Goal: Information Seeking & Learning: Find specific fact

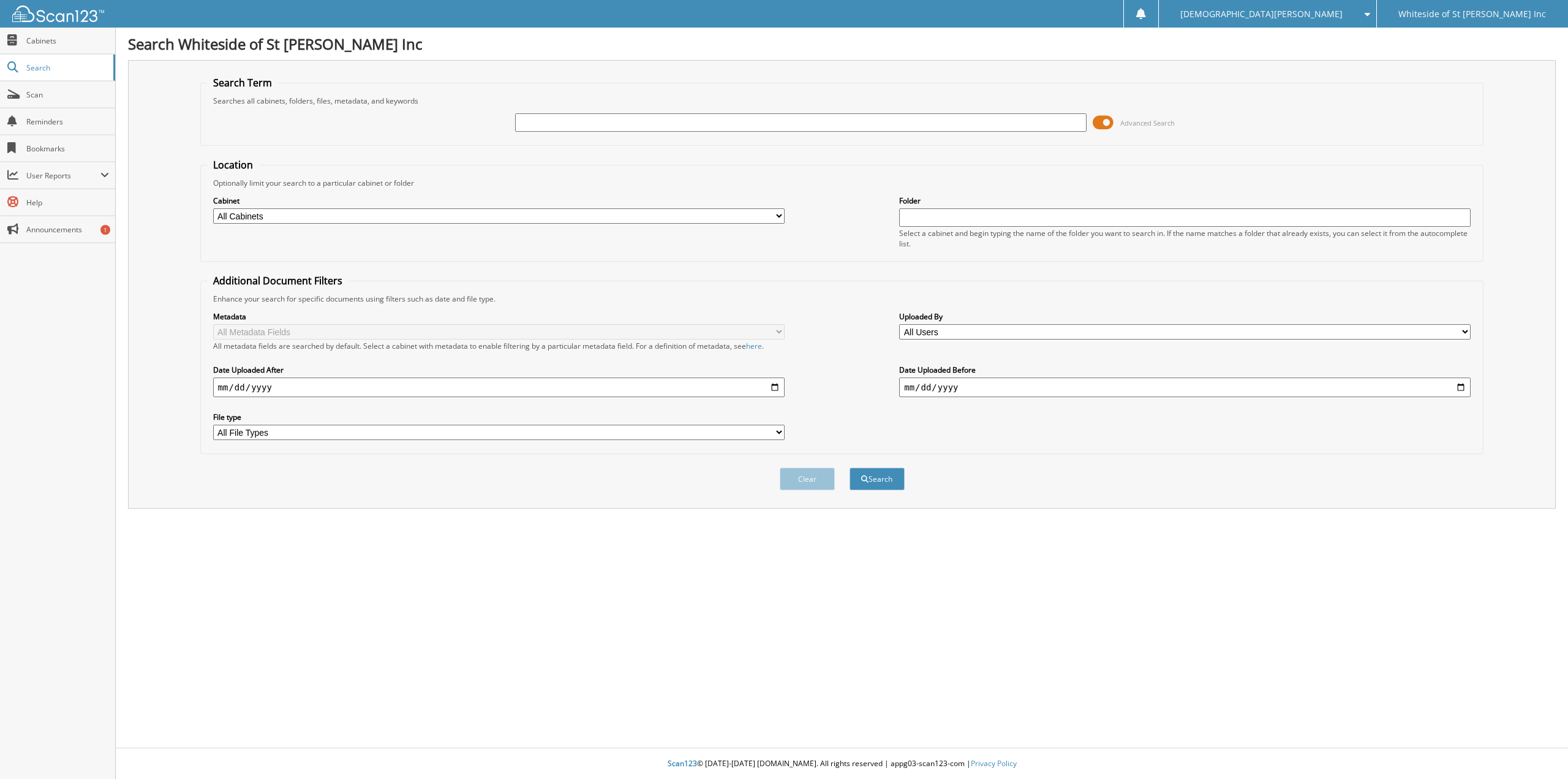
click at [576, 127] on input "text" at bounding box center [801, 123] width 572 height 19
type input "[PERSON_NAME]"
click at [850, 468] on button "Search" at bounding box center [877, 479] width 55 height 23
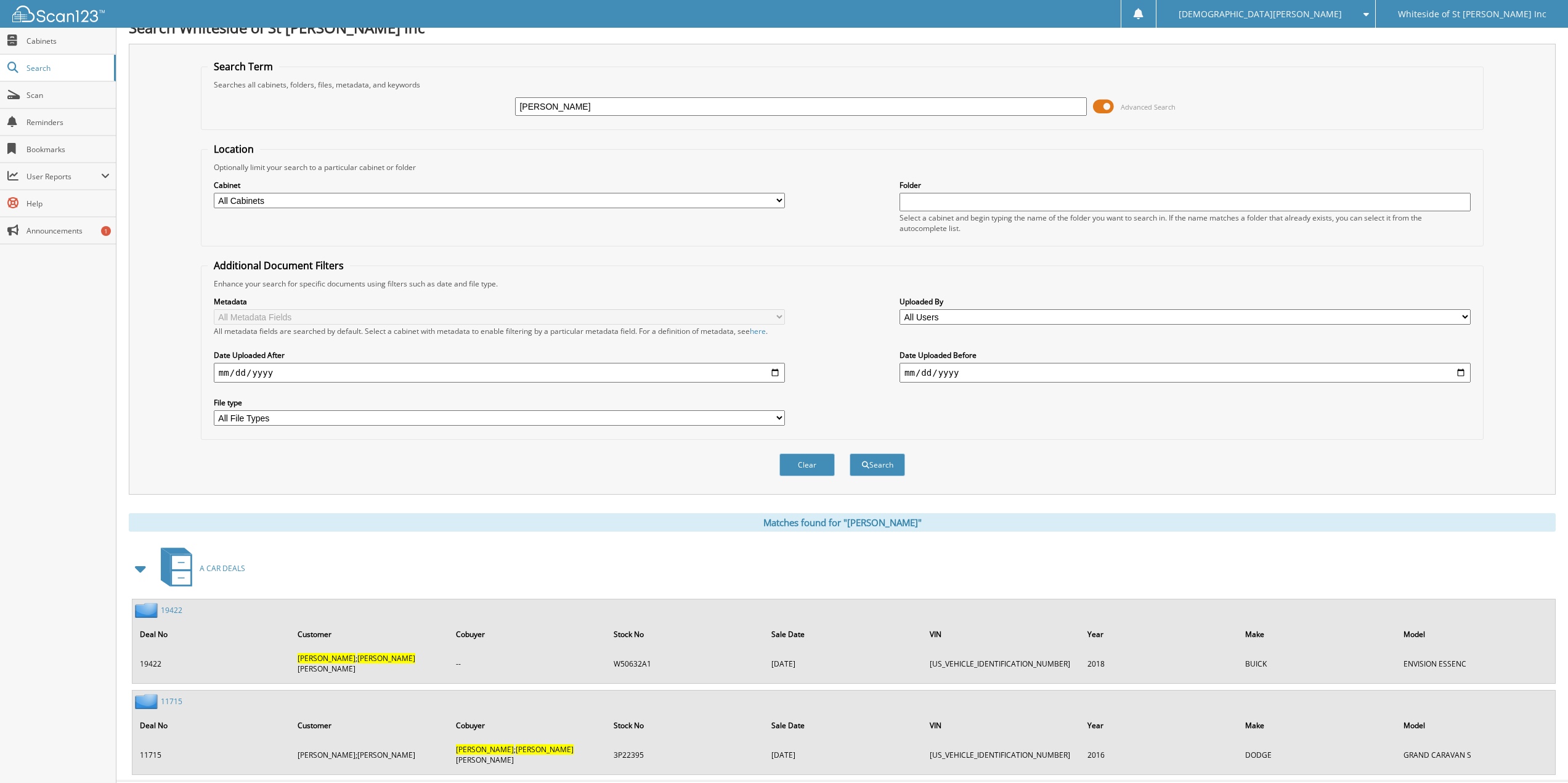
scroll to position [25, 0]
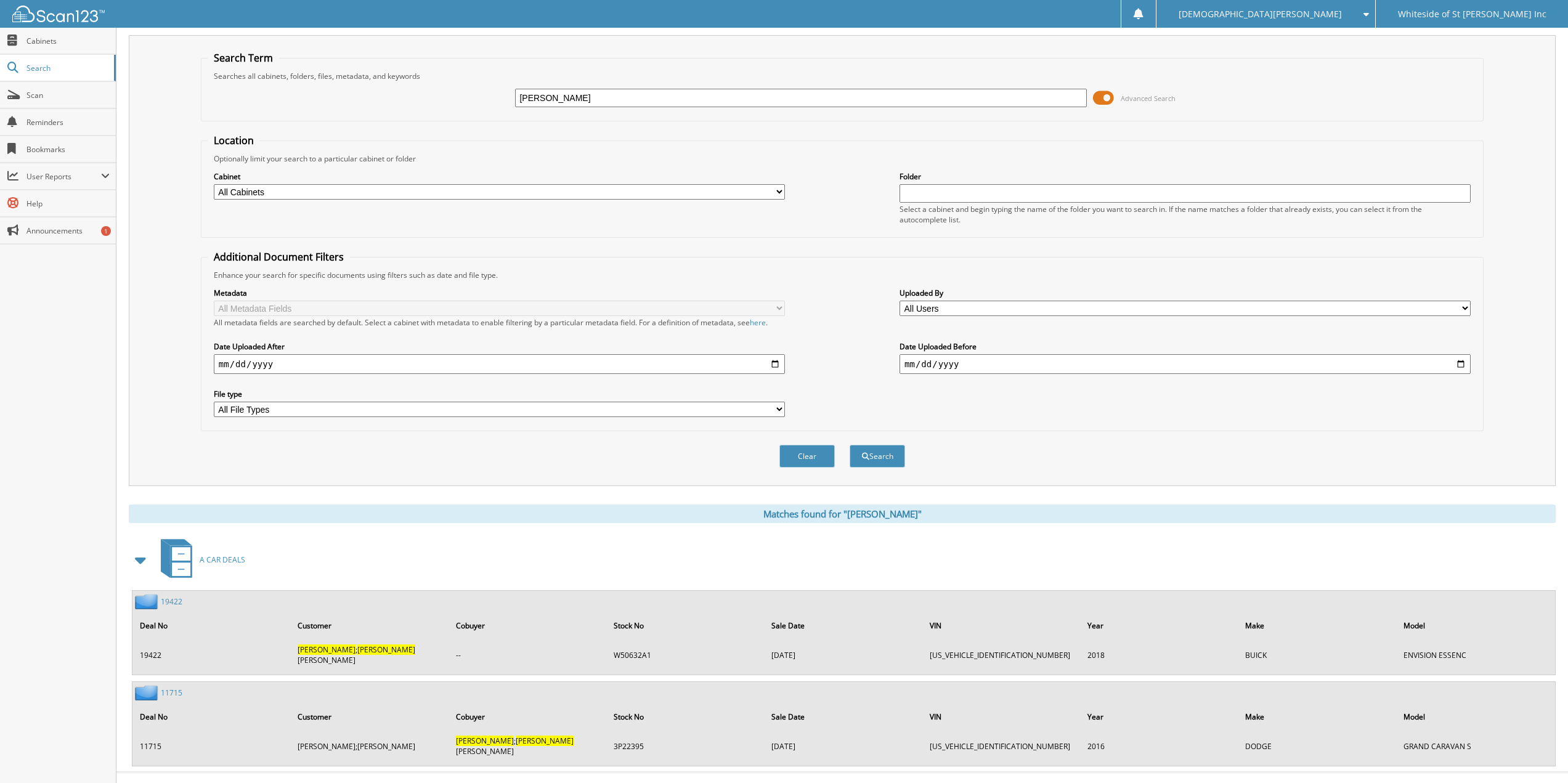
click at [173, 604] on link "19422" at bounding box center [171, 601] width 22 height 11
